Goal: Use online tool/utility: Utilize a website feature to perform a specific function

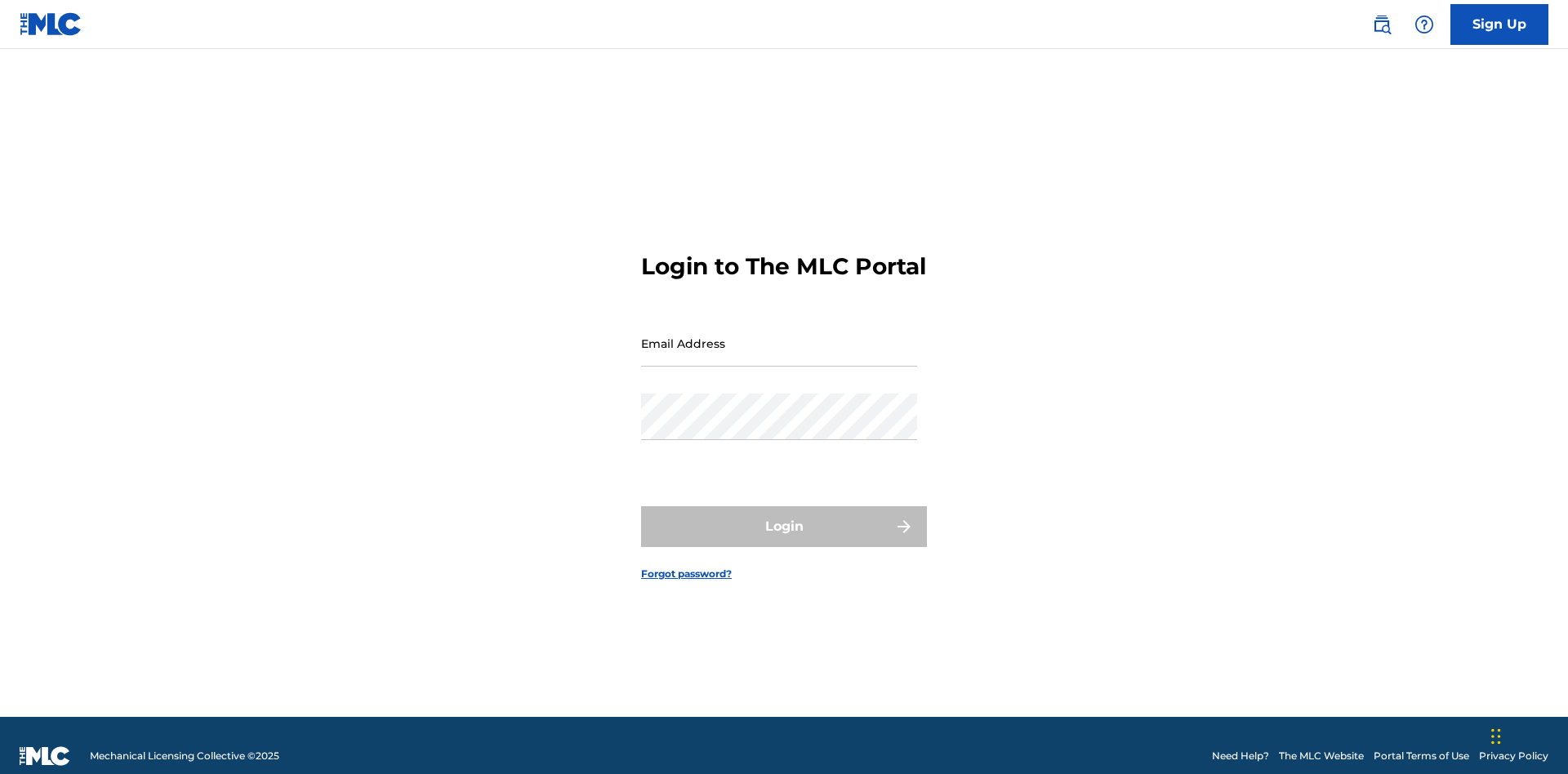
scroll to position [21, 0]
click at [779, 336] on input "Email Address" at bounding box center [779, 343] width 276 height 46
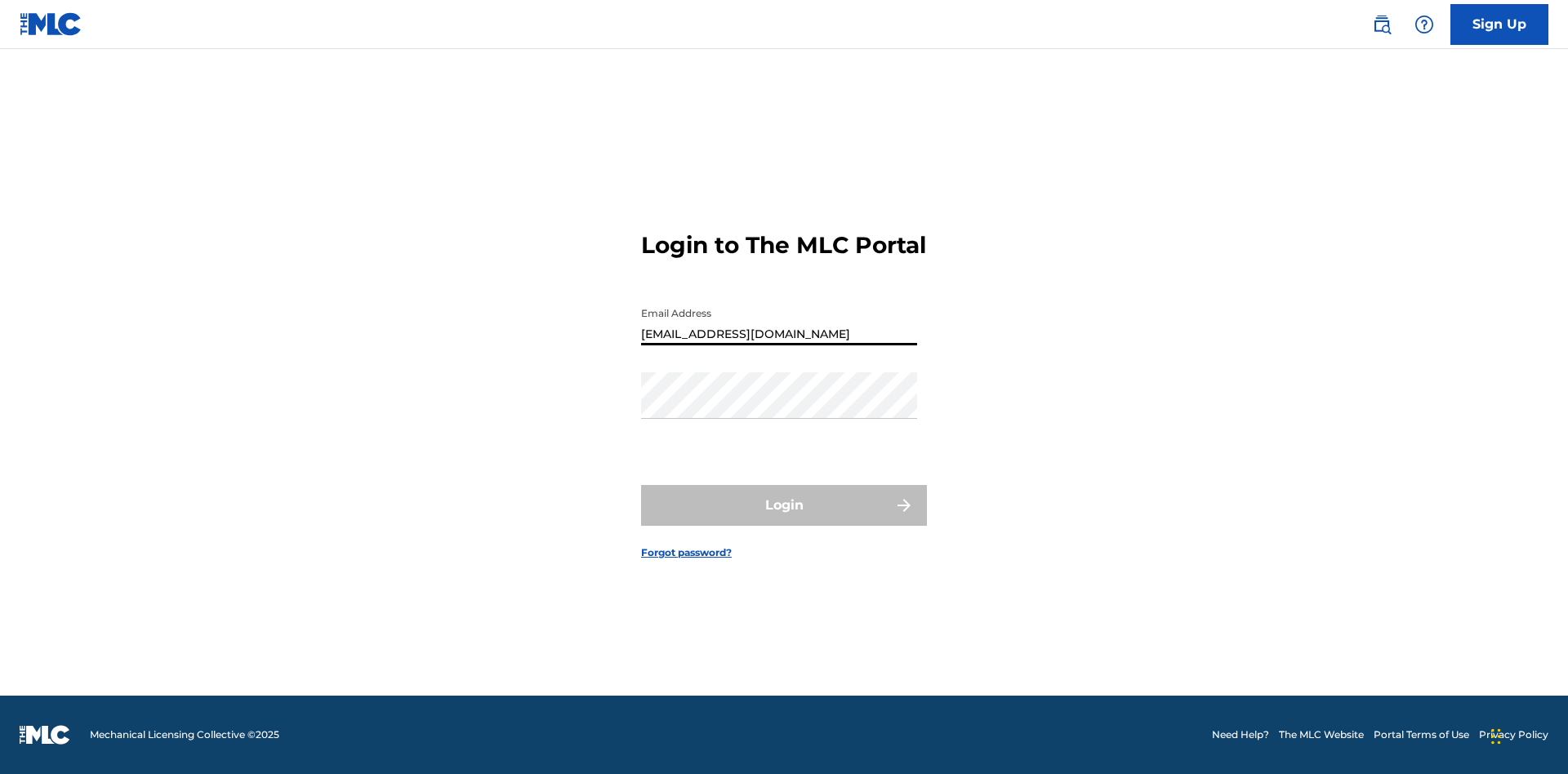
type input "Duke.McTesterson@gmail.com"
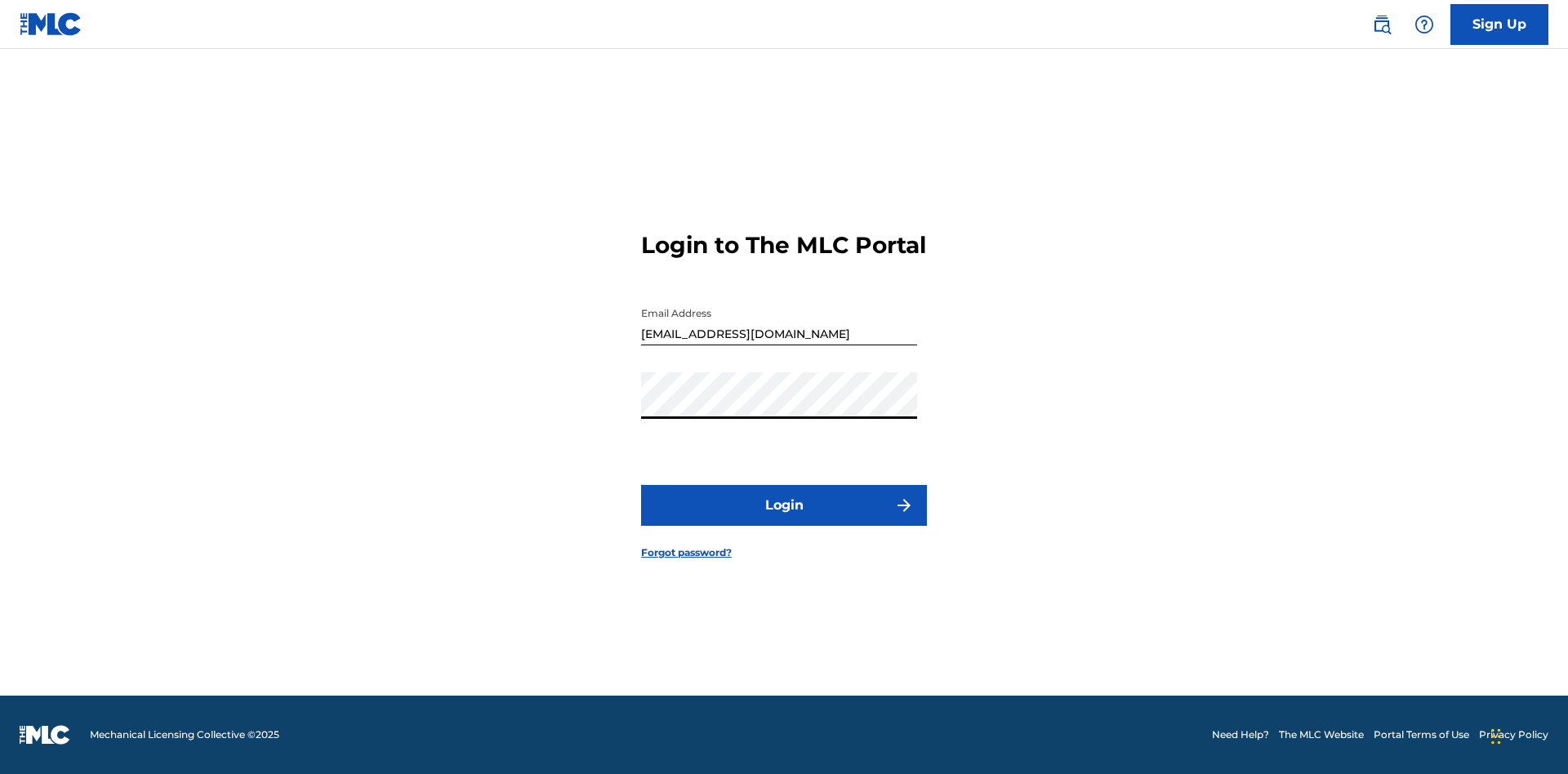
click at [784, 519] on button "Login" at bounding box center [784, 505] width 286 height 41
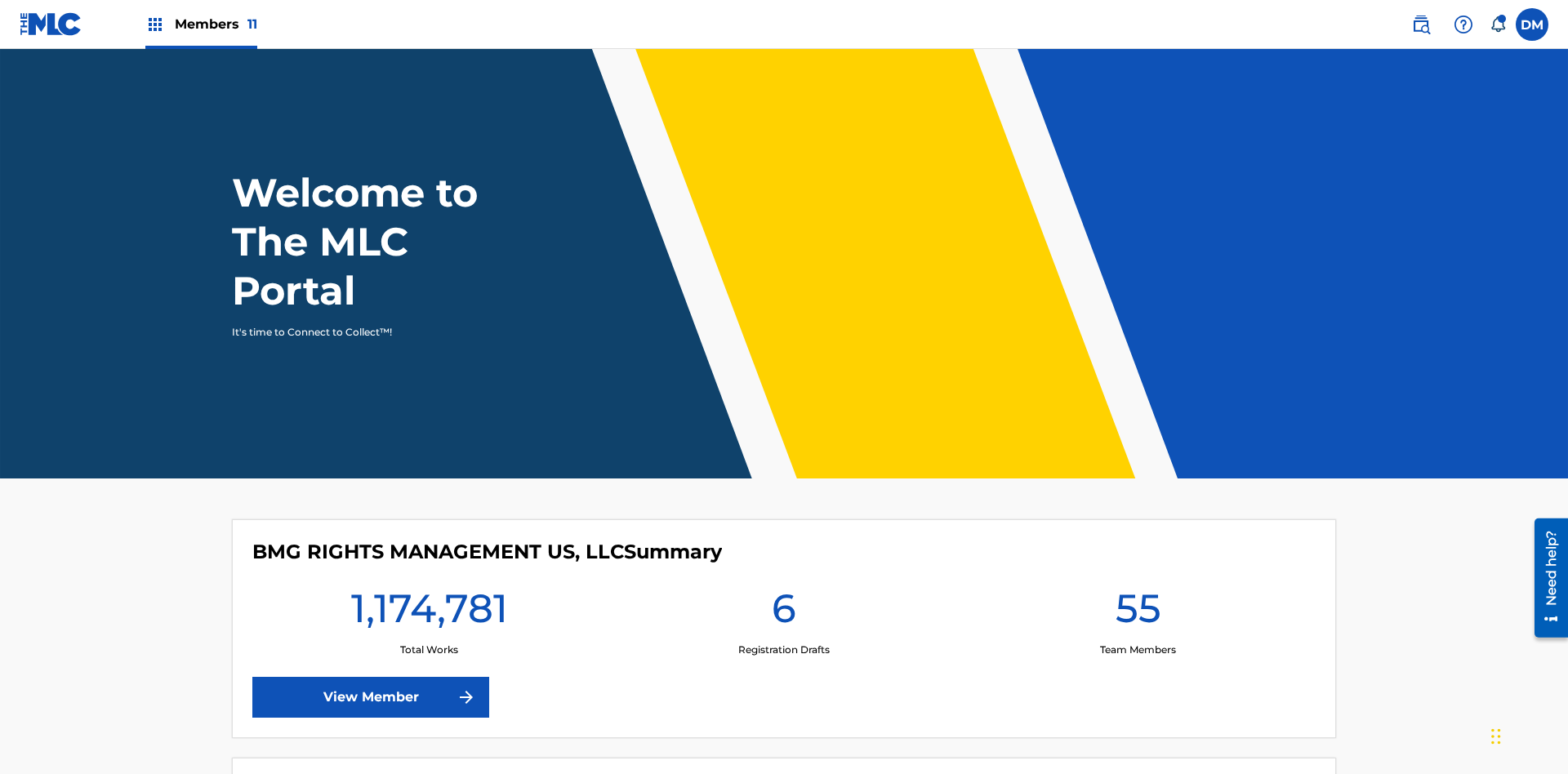
scroll to position [70, 0]
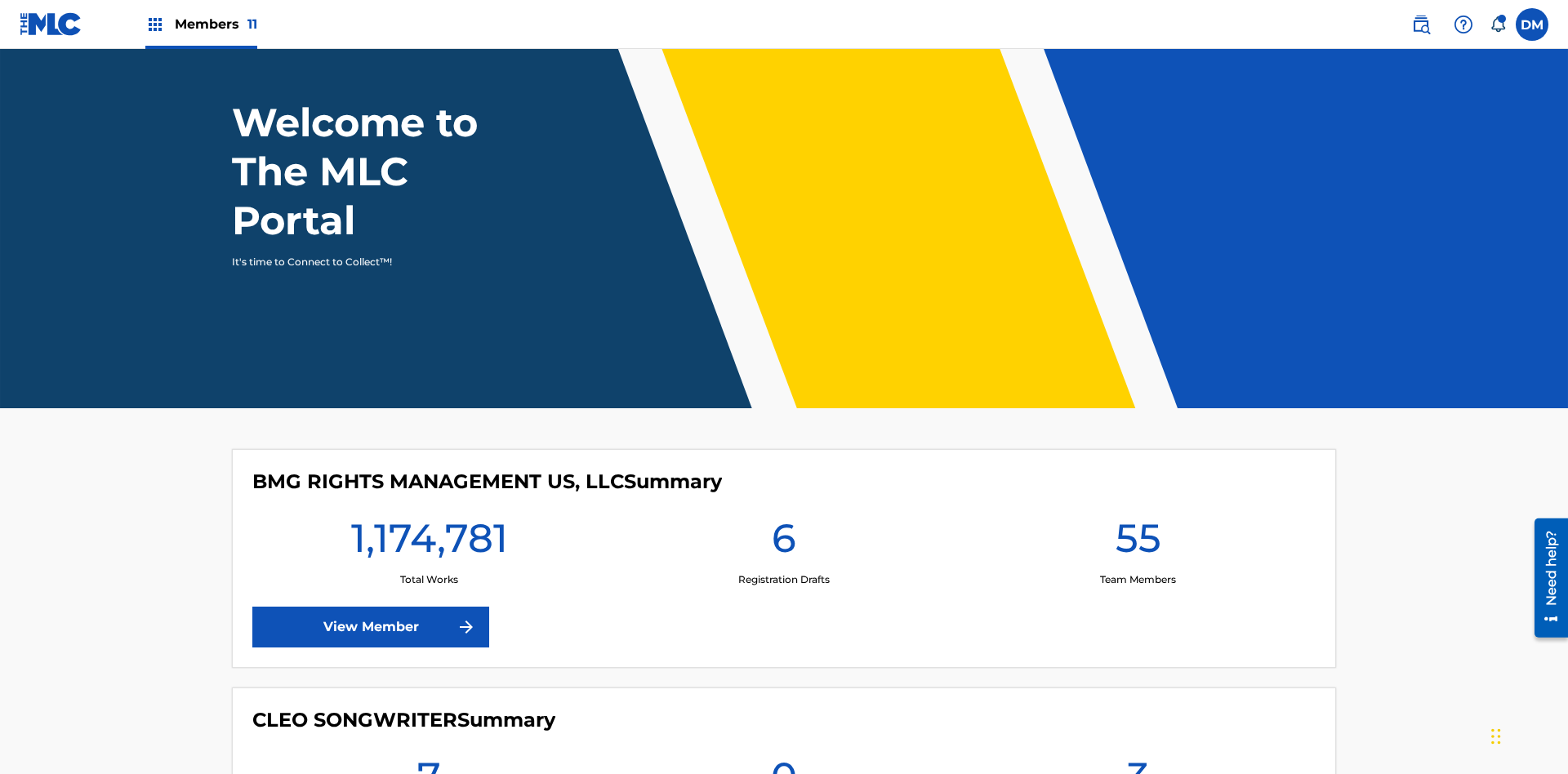
click at [201, 24] on span "Members 11" at bounding box center [215, 24] width 83 height 19
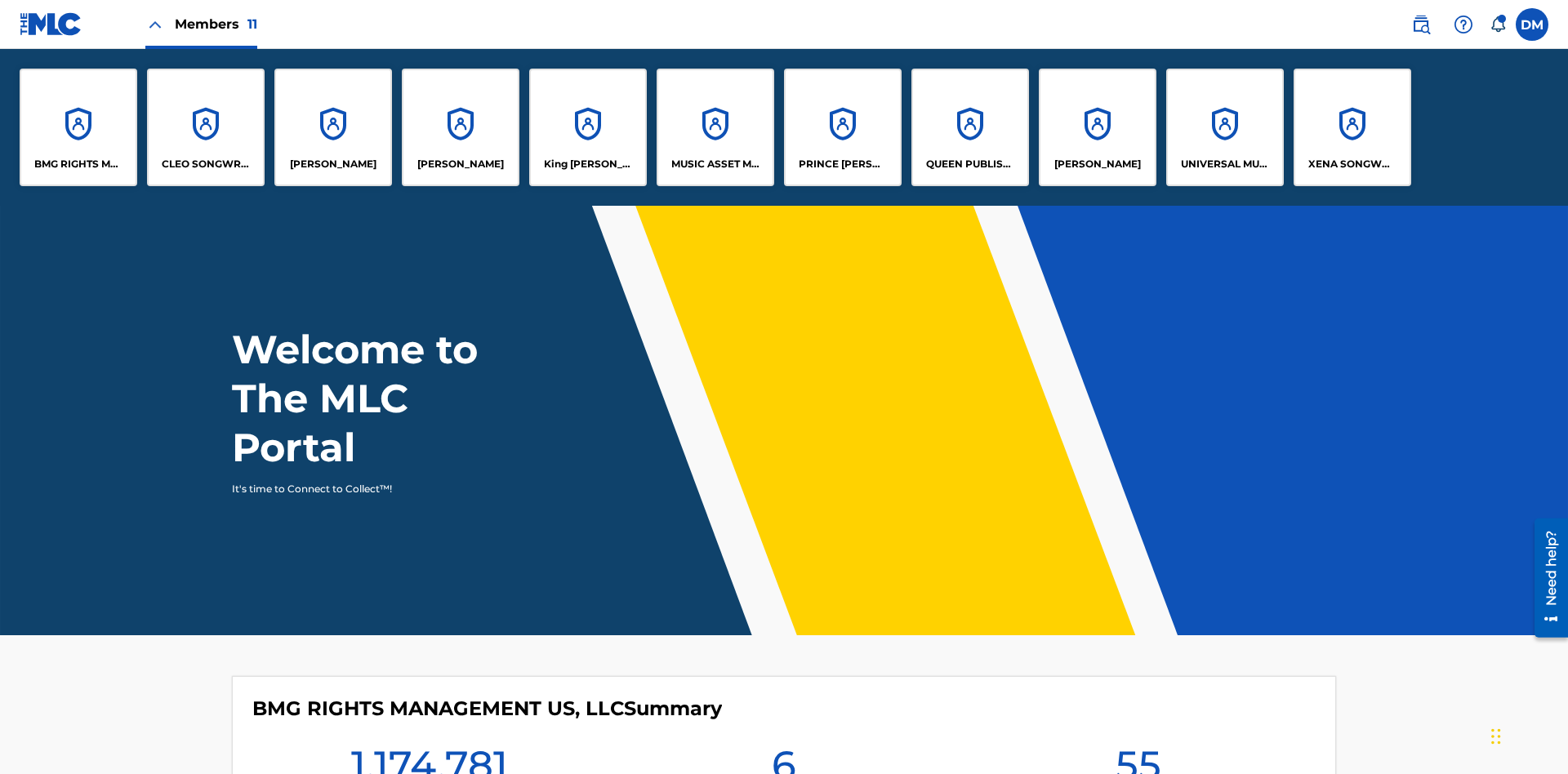
scroll to position [58, 0]
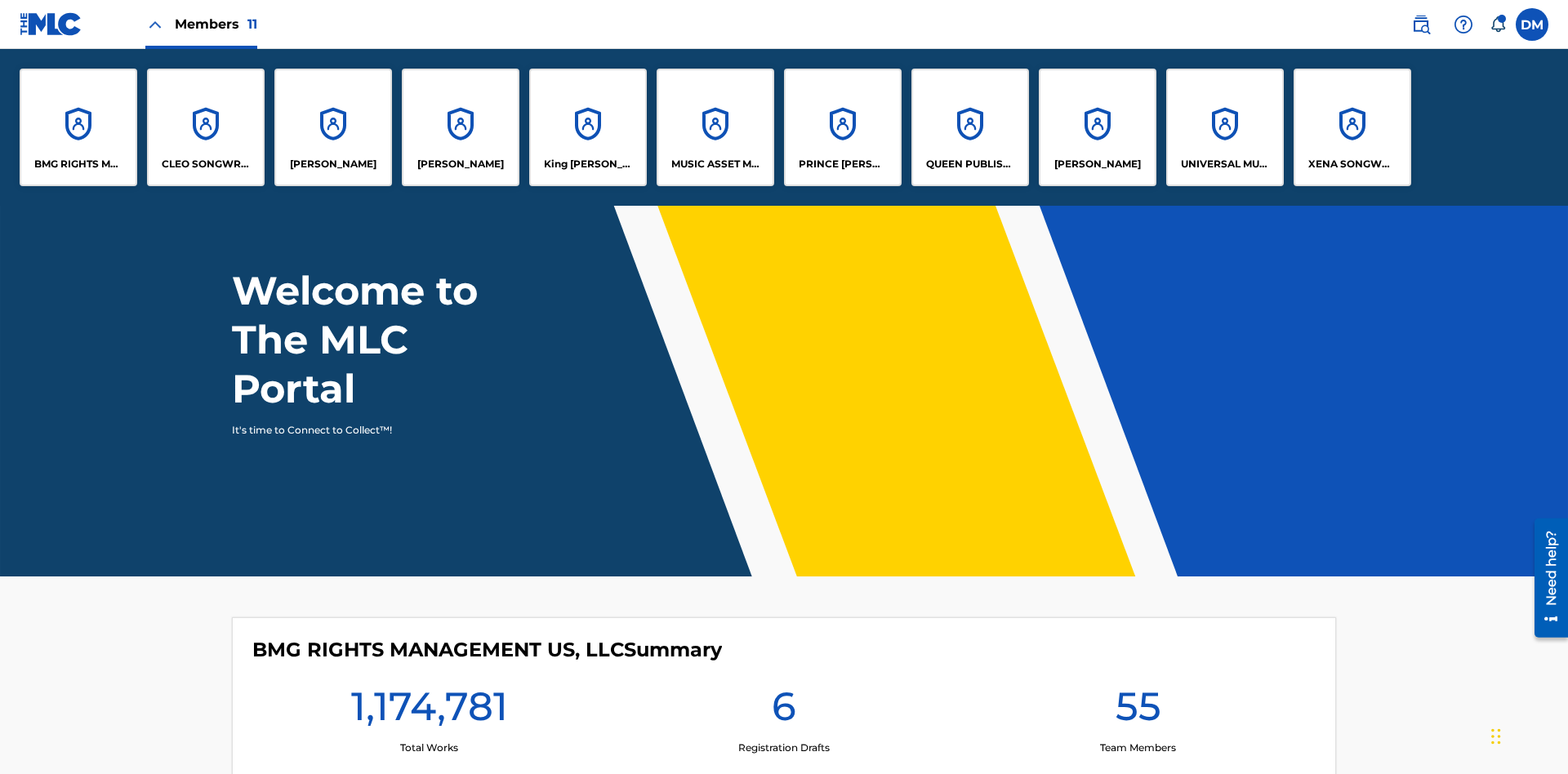
click at [1097, 164] on p "RONALD MCTESTERSON" at bounding box center [1097, 164] width 86 height 15
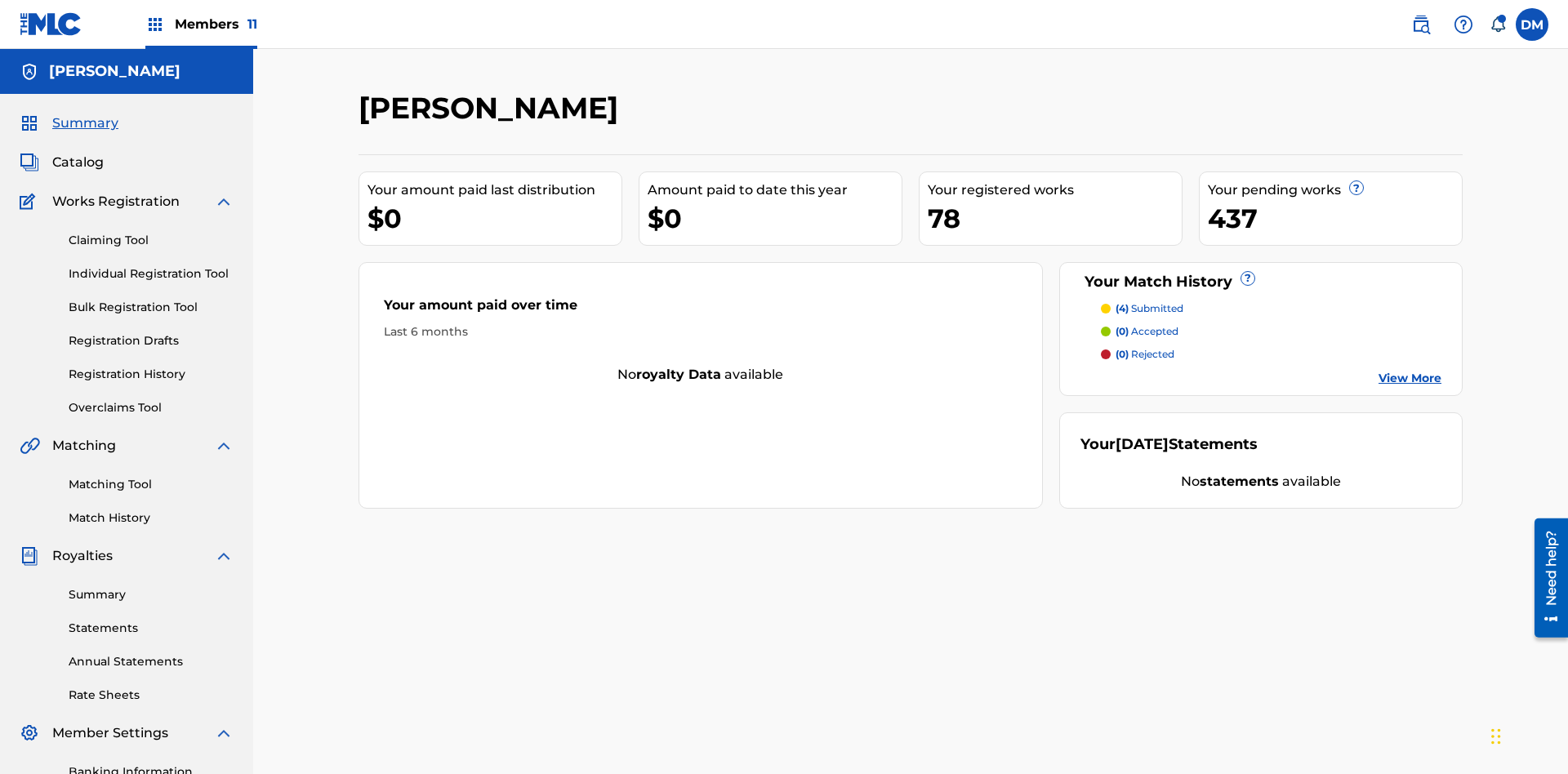
click at [151, 476] on link "Matching Tool" at bounding box center [151, 484] width 165 height 17
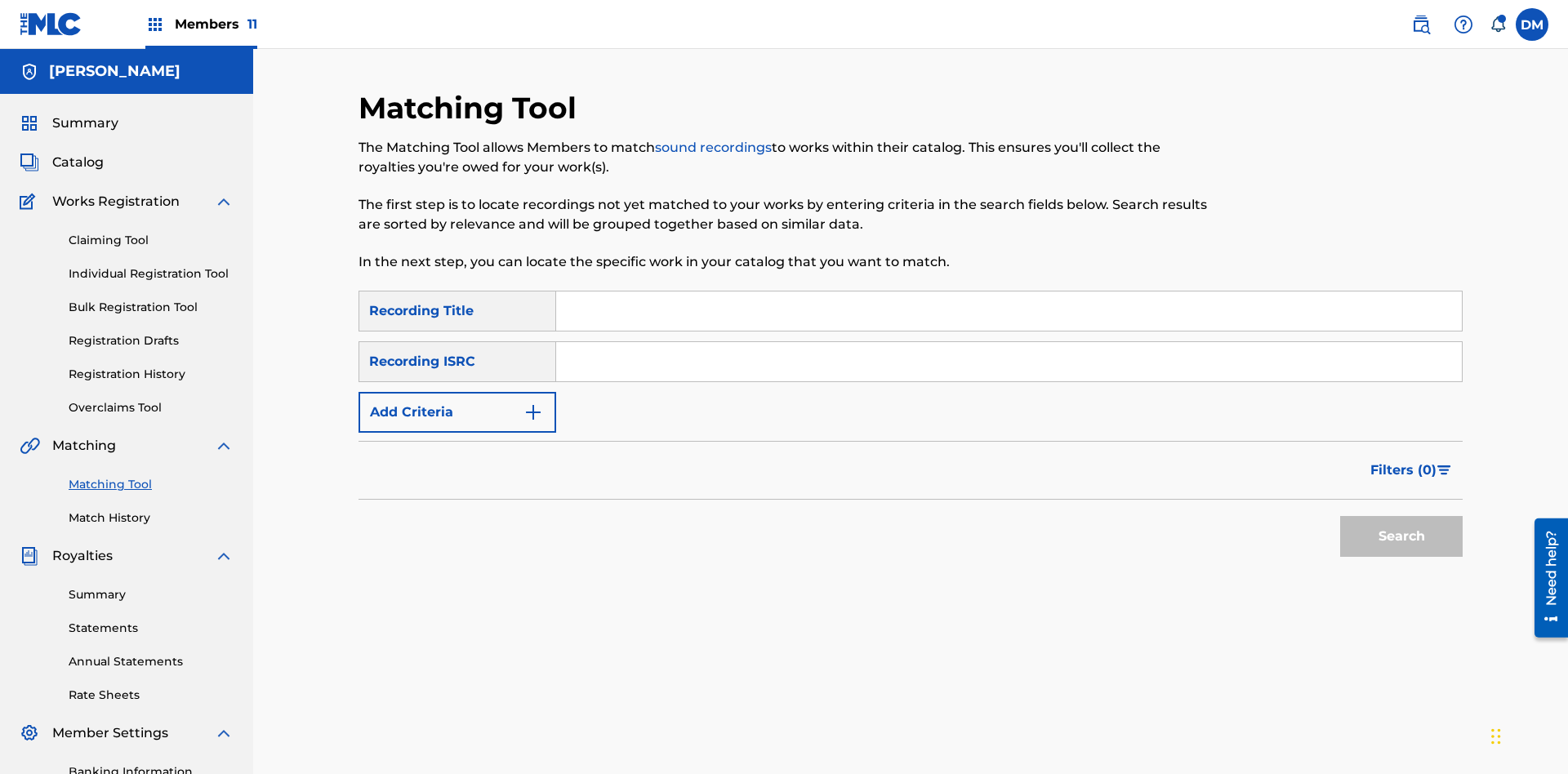
click at [457, 392] on button "Add Criteria" at bounding box center [457, 412] width 198 height 41
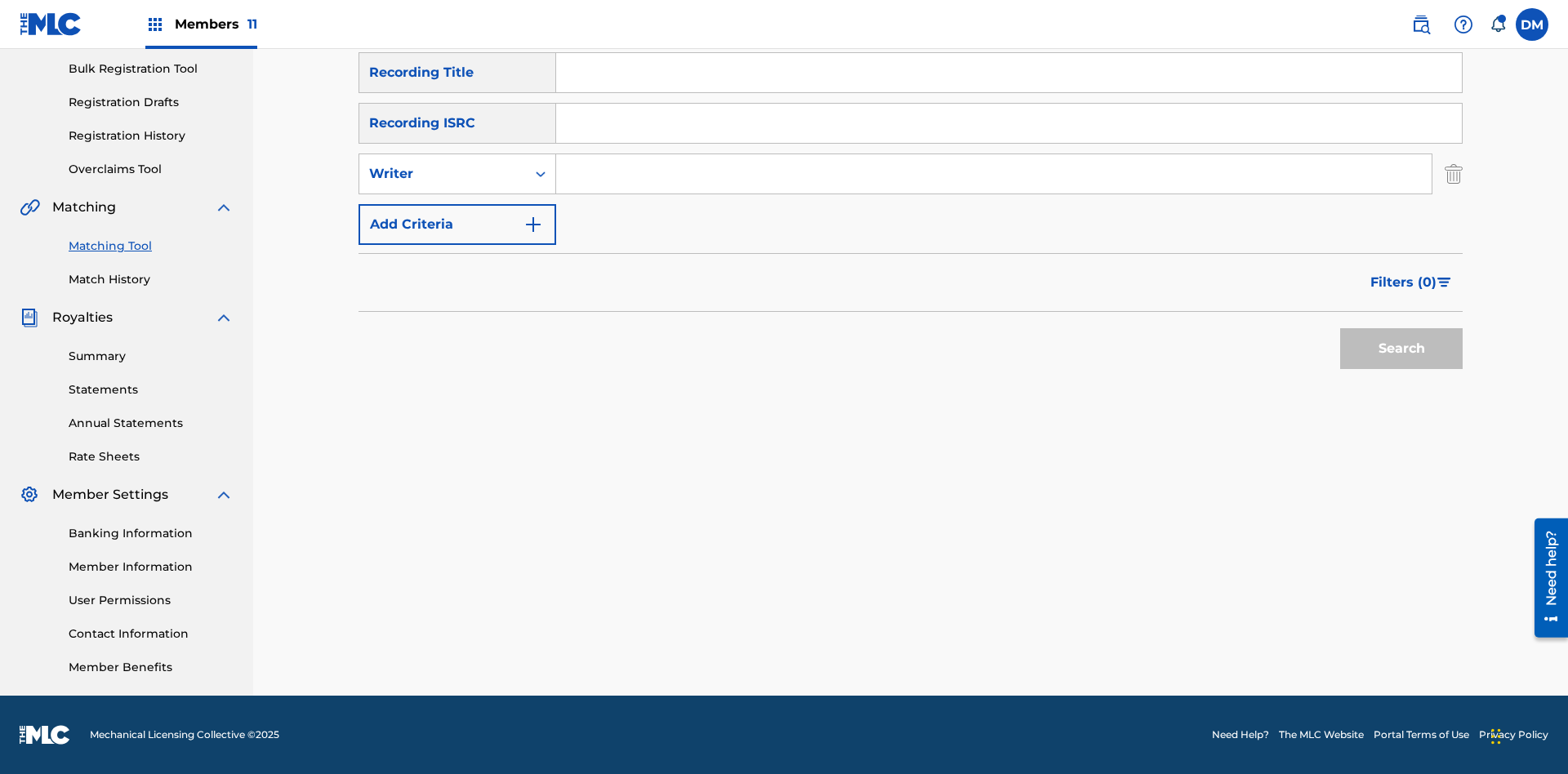
click at [994, 174] on input "Search Form" at bounding box center [994, 173] width 875 height 39
type input "JAMIE D'ALTON"
click at [1401, 349] on button "Search" at bounding box center [1401, 349] width 122 height 41
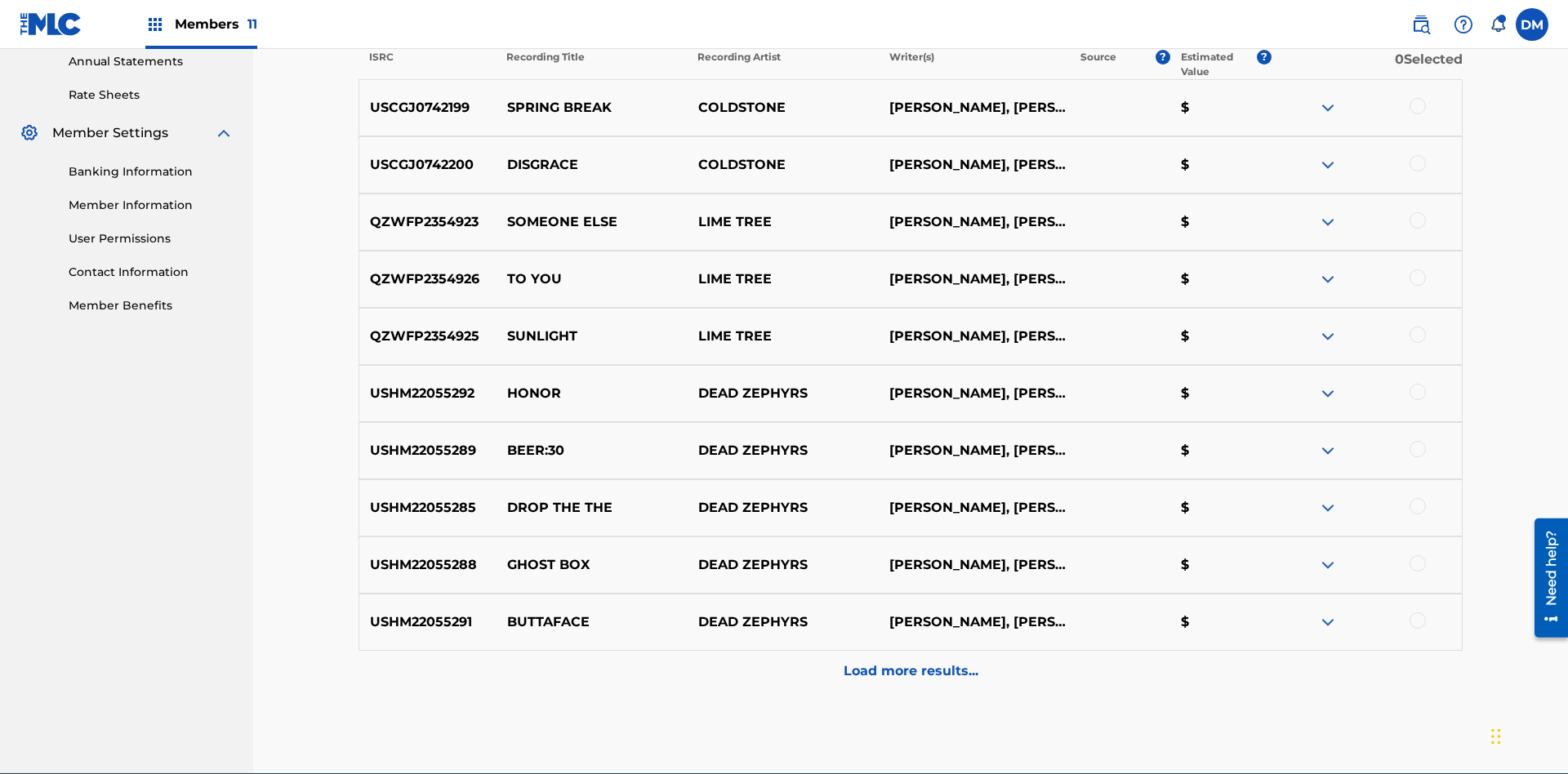
click at [1417, 107] on div at bounding box center [1418, 107] width 17 height 17
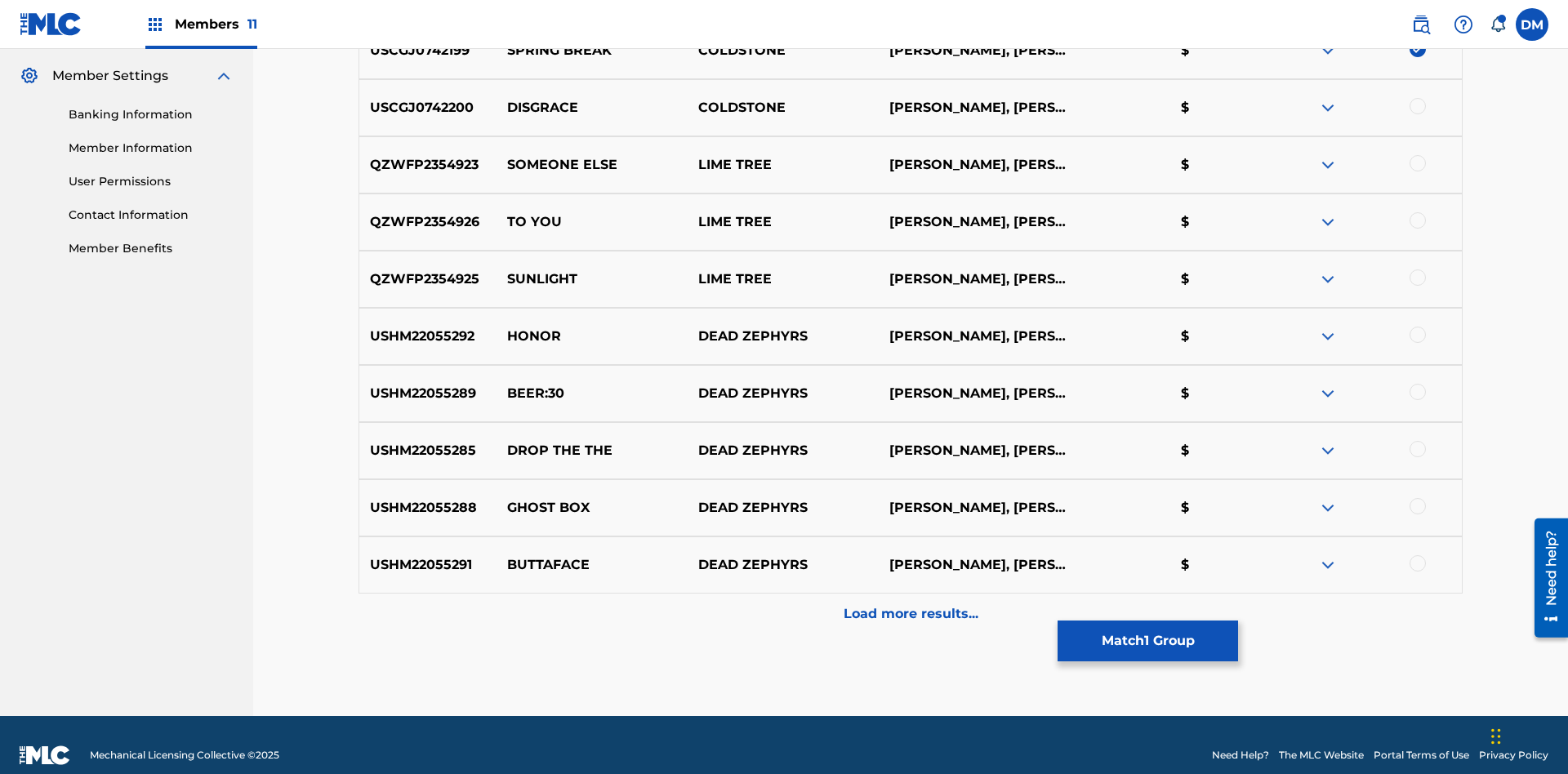
click at [1417, 107] on div at bounding box center [1418, 107] width 17 height 17
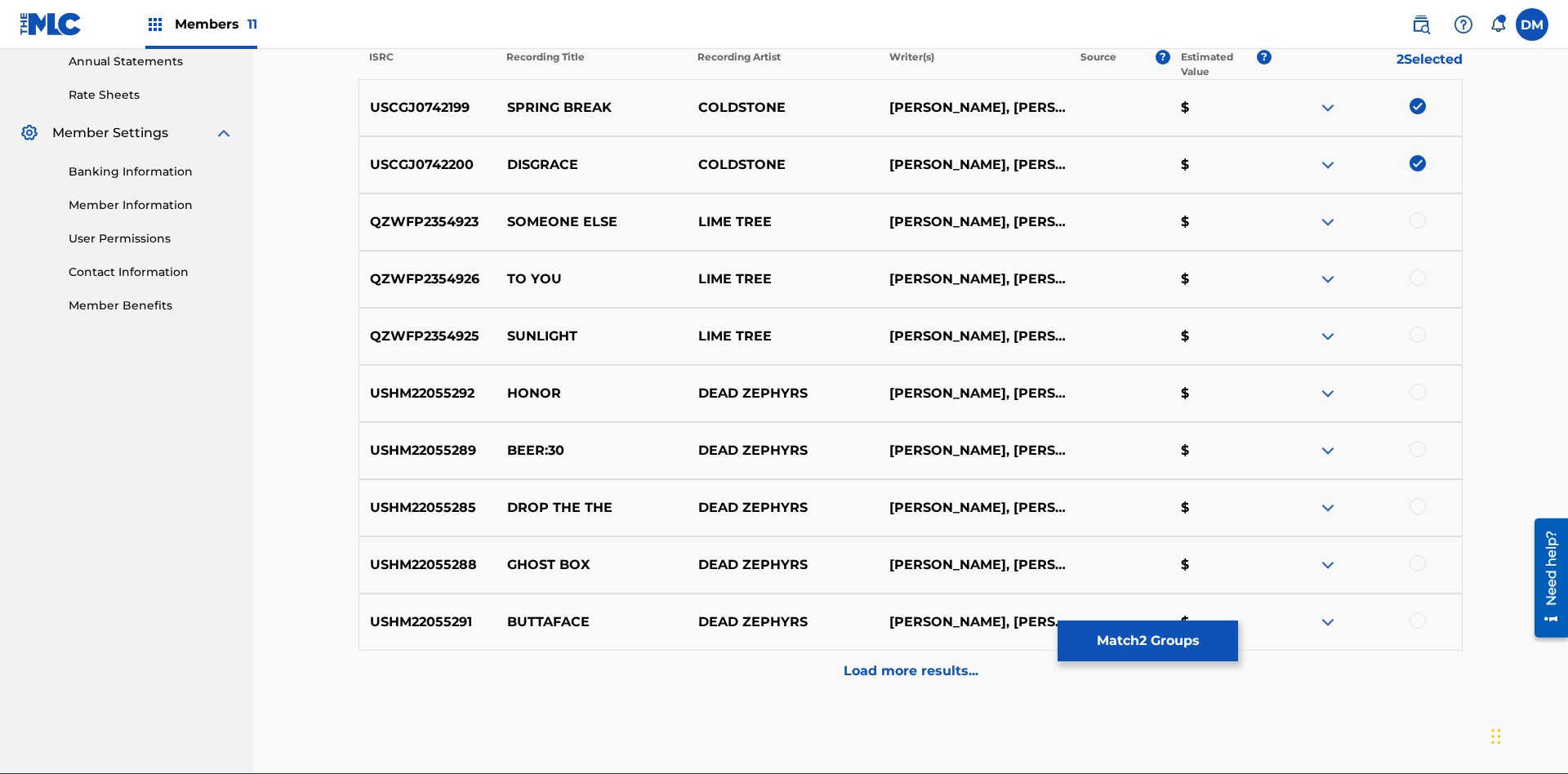
scroll to position [657, 0]
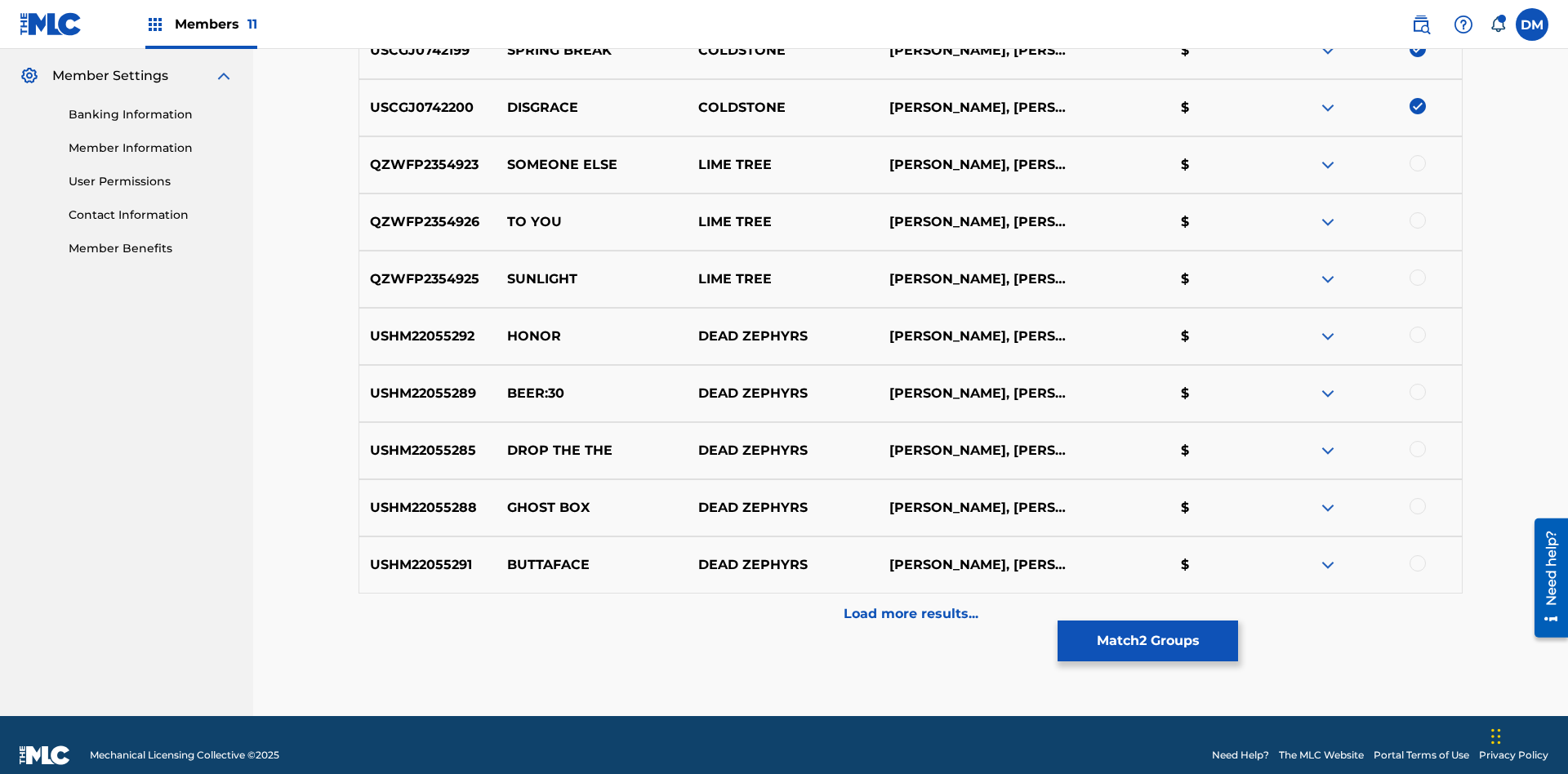
click at [1147, 641] on button "Match 2 Groups" at bounding box center [1148, 641] width 181 height 41
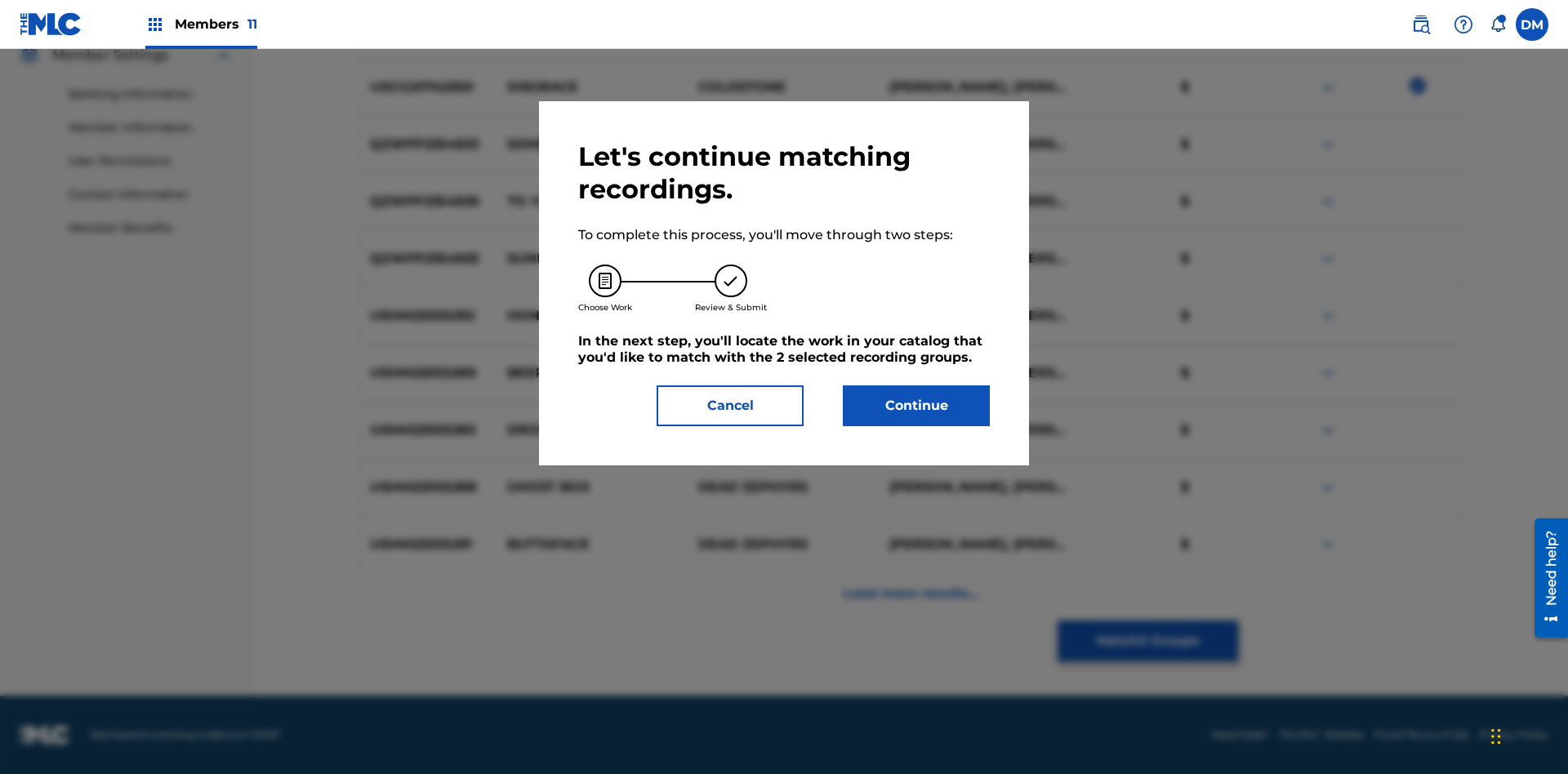
click at [916, 406] on button "Continue" at bounding box center [916, 406] width 147 height 41
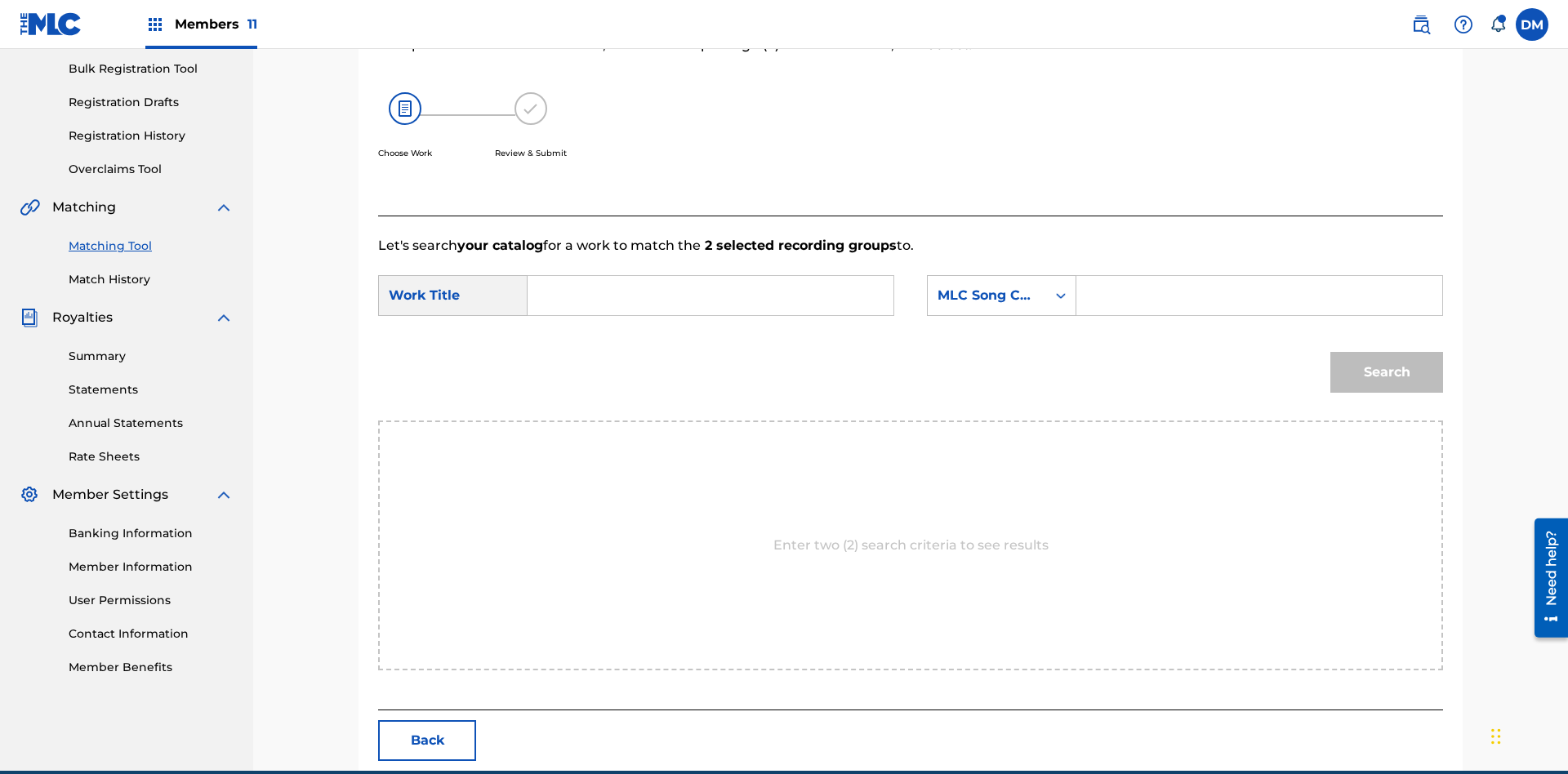
click at [710, 276] on input "Search Form" at bounding box center [710, 296] width 338 height 39
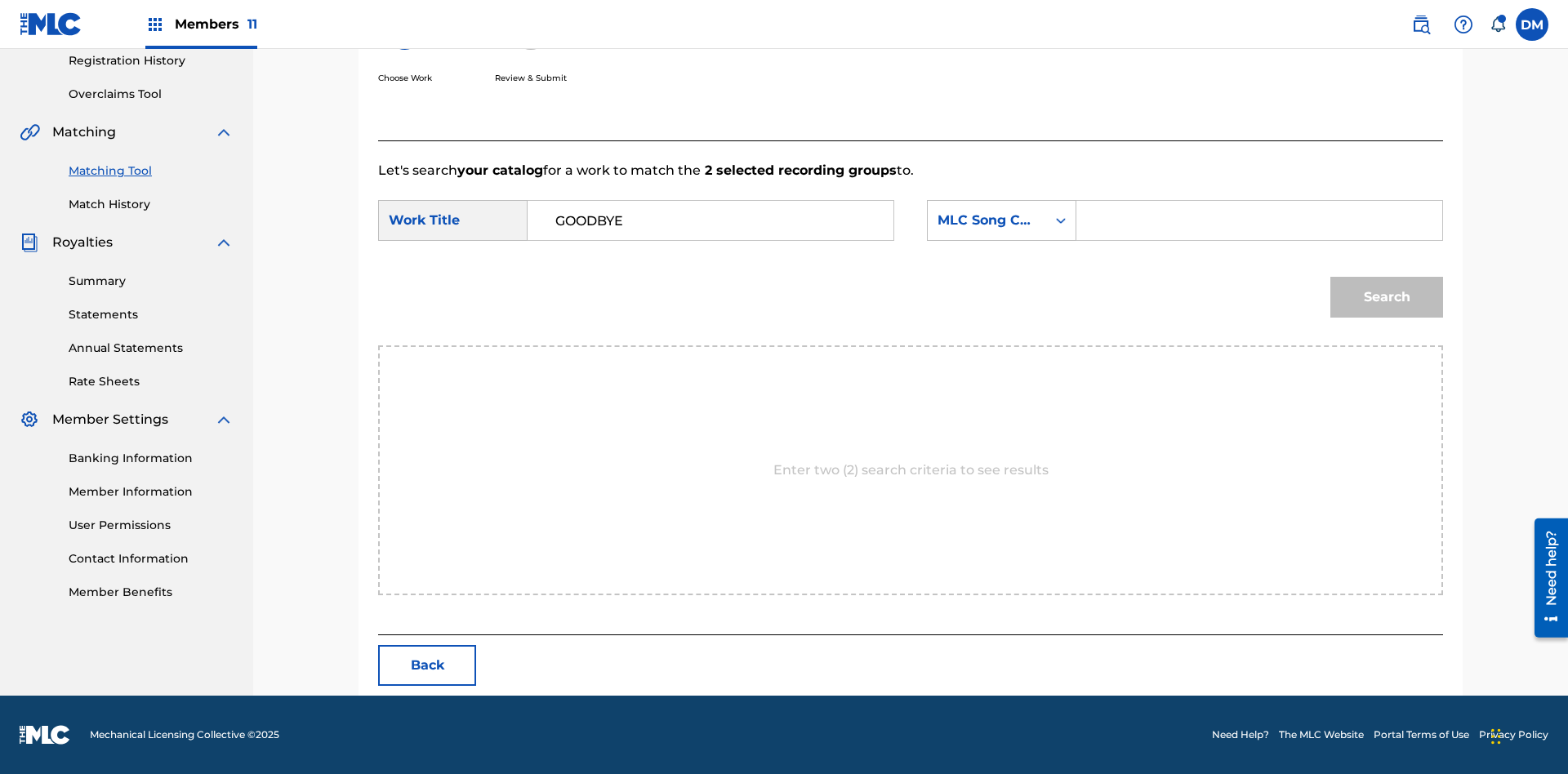
type input "GOODBYE"
click at [1258, 221] on input "Search Form" at bounding box center [1259, 221] width 338 height 39
type input "GV8XIE"
click at [1387, 298] on button "Search" at bounding box center [1387, 298] width 113 height 41
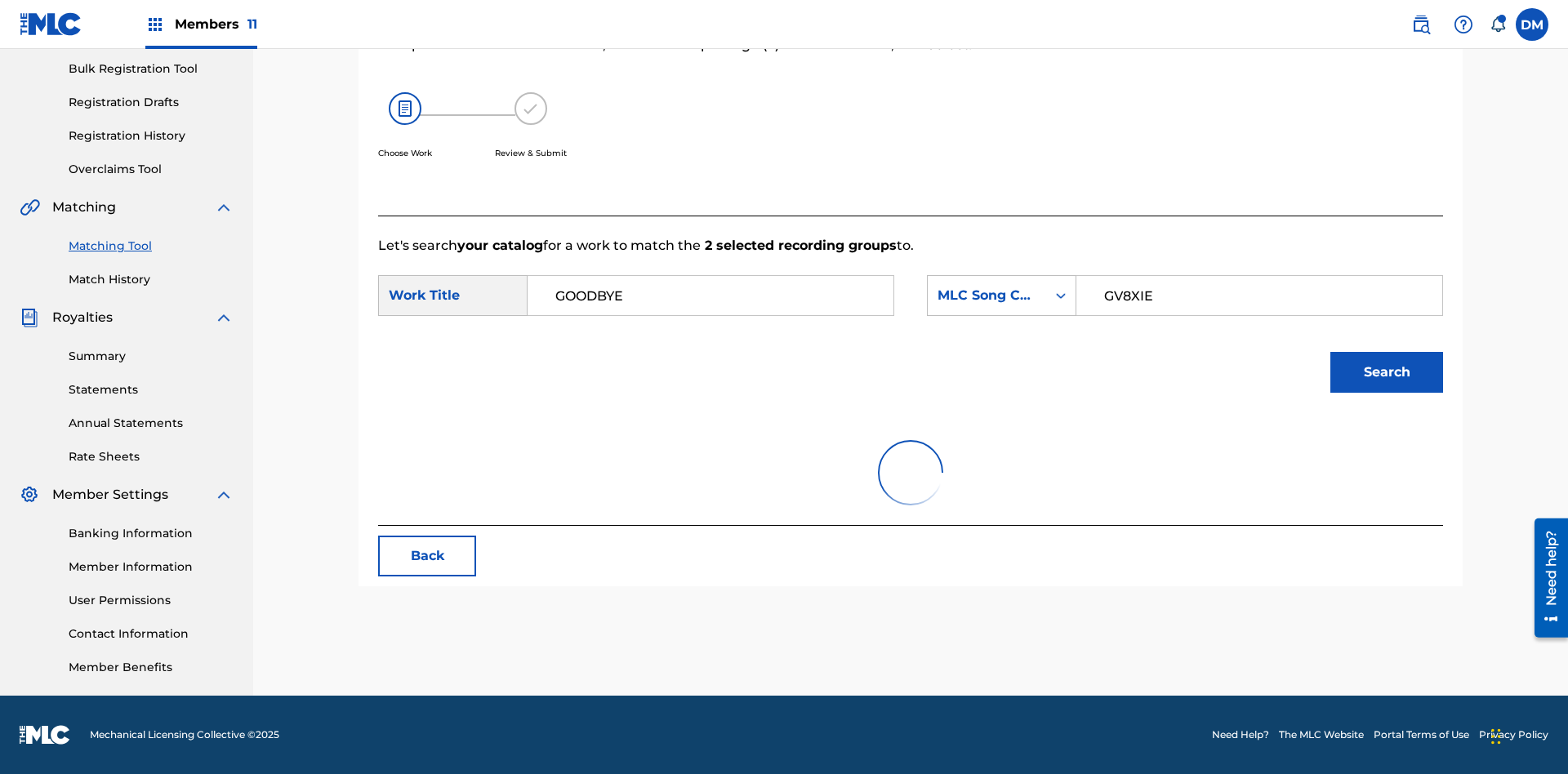
scroll to position [238, 0]
